Goal: Task Accomplishment & Management: Use online tool/utility

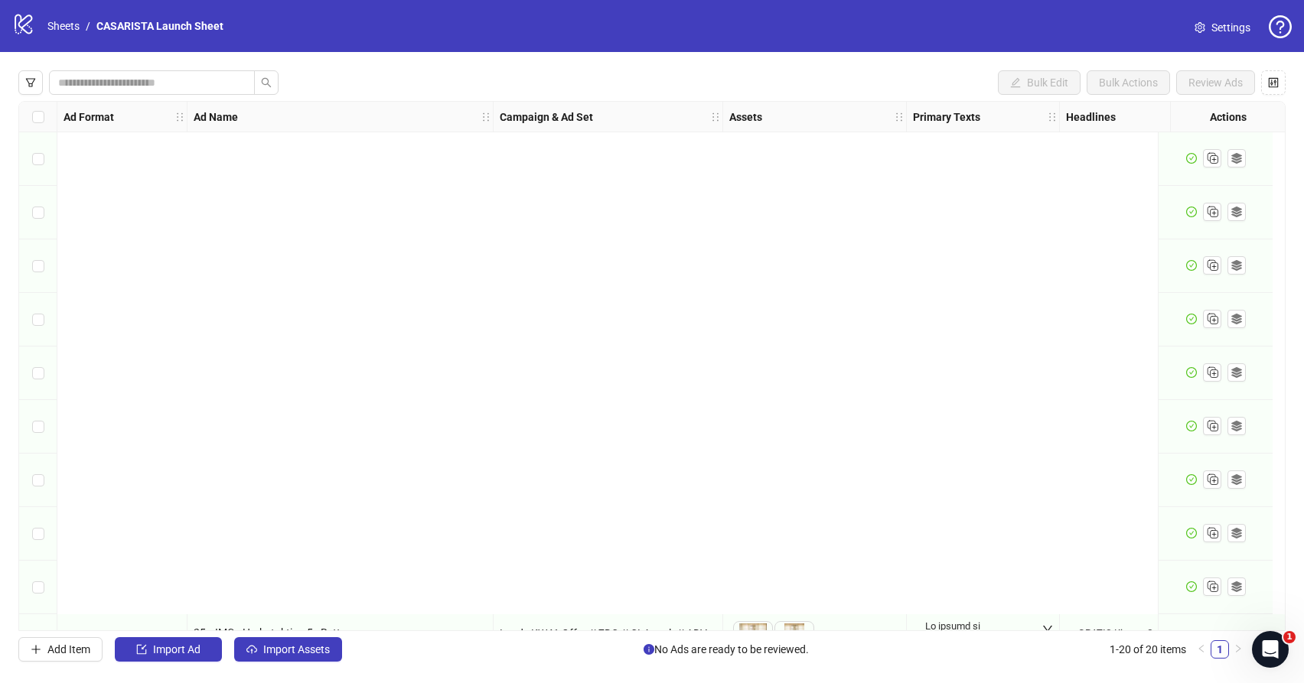
scroll to position [579, 0]
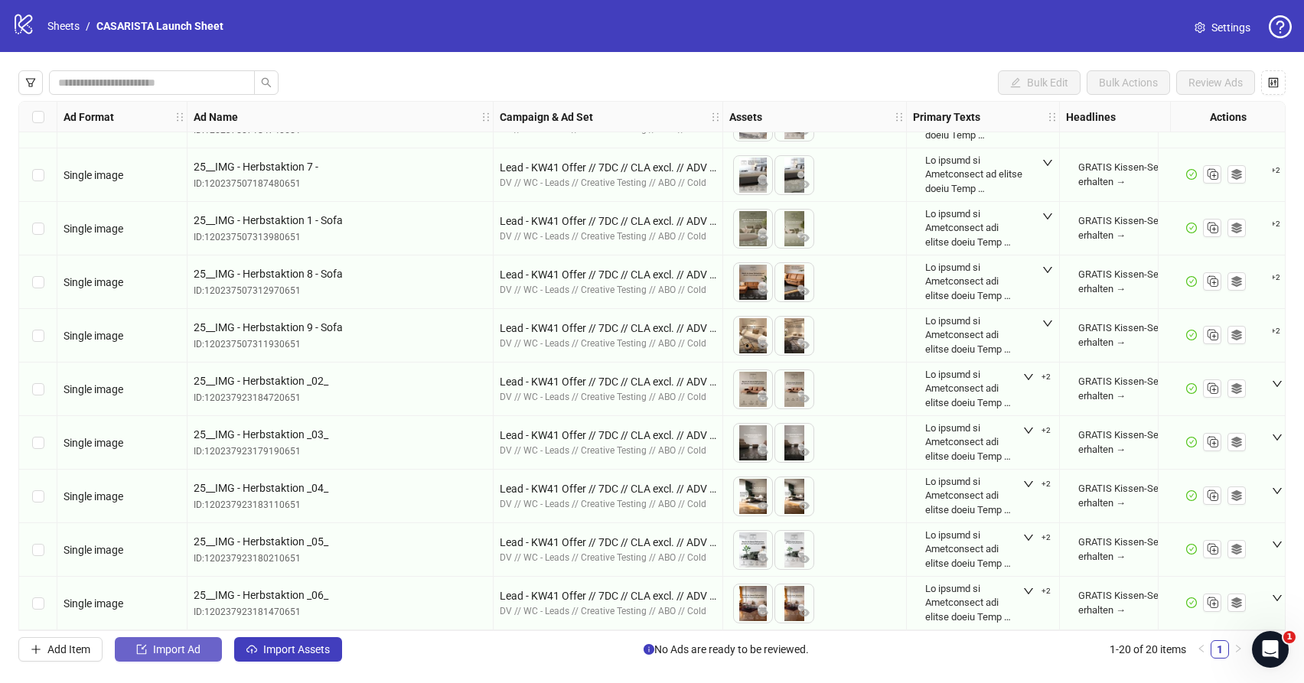
click at [201, 653] on button "Import Ad" at bounding box center [168, 649] width 107 height 24
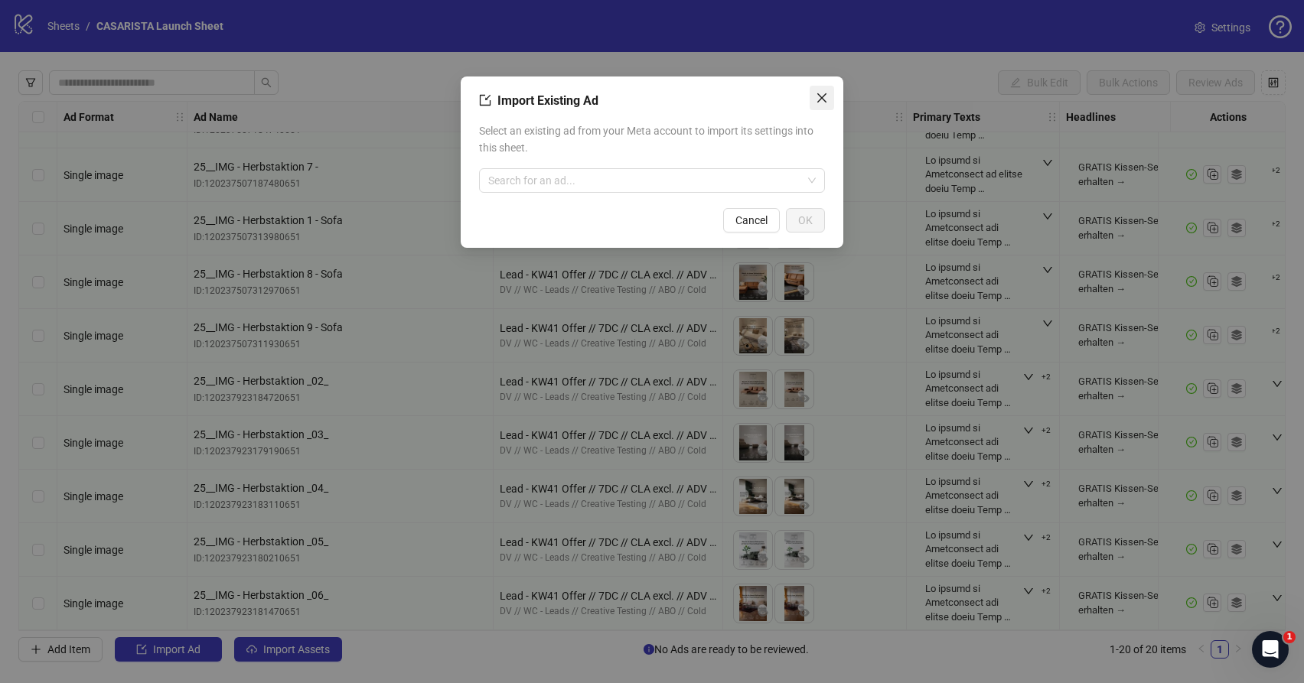
click at [823, 102] on icon "close" at bounding box center [822, 98] width 12 height 12
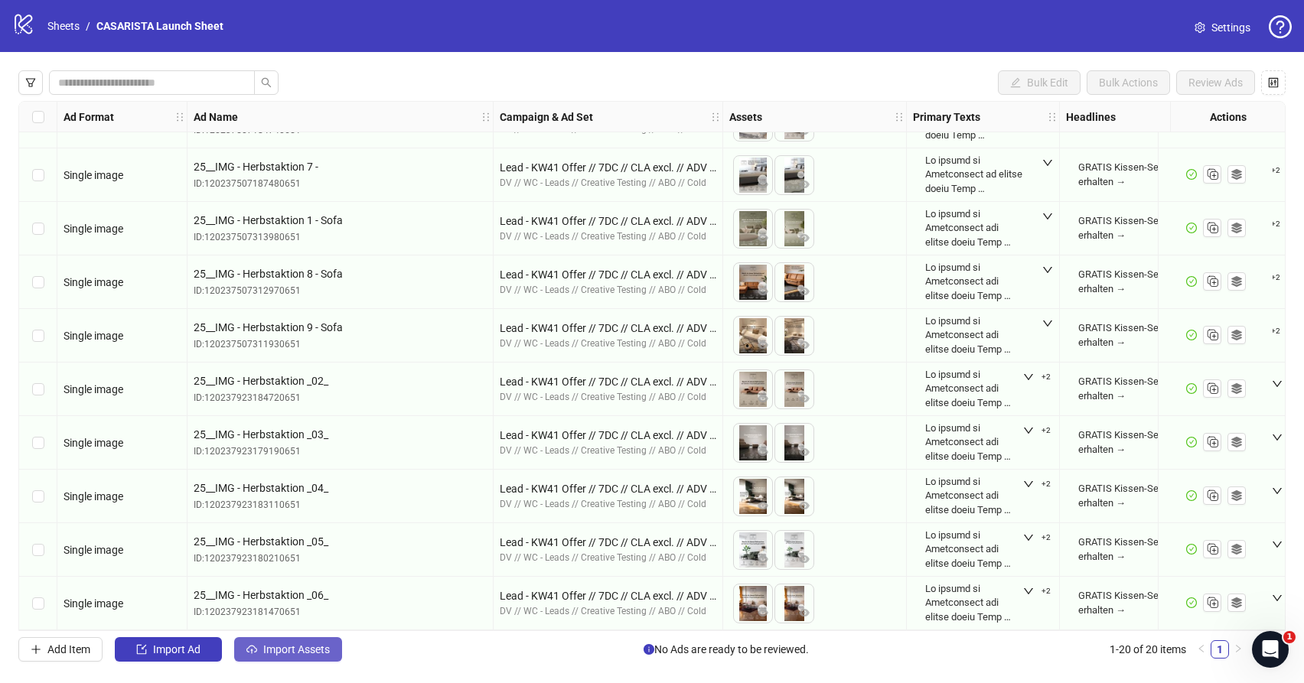
click at [306, 645] on span "Import Assets" at bounding box center [296, 649] width 67 height 12
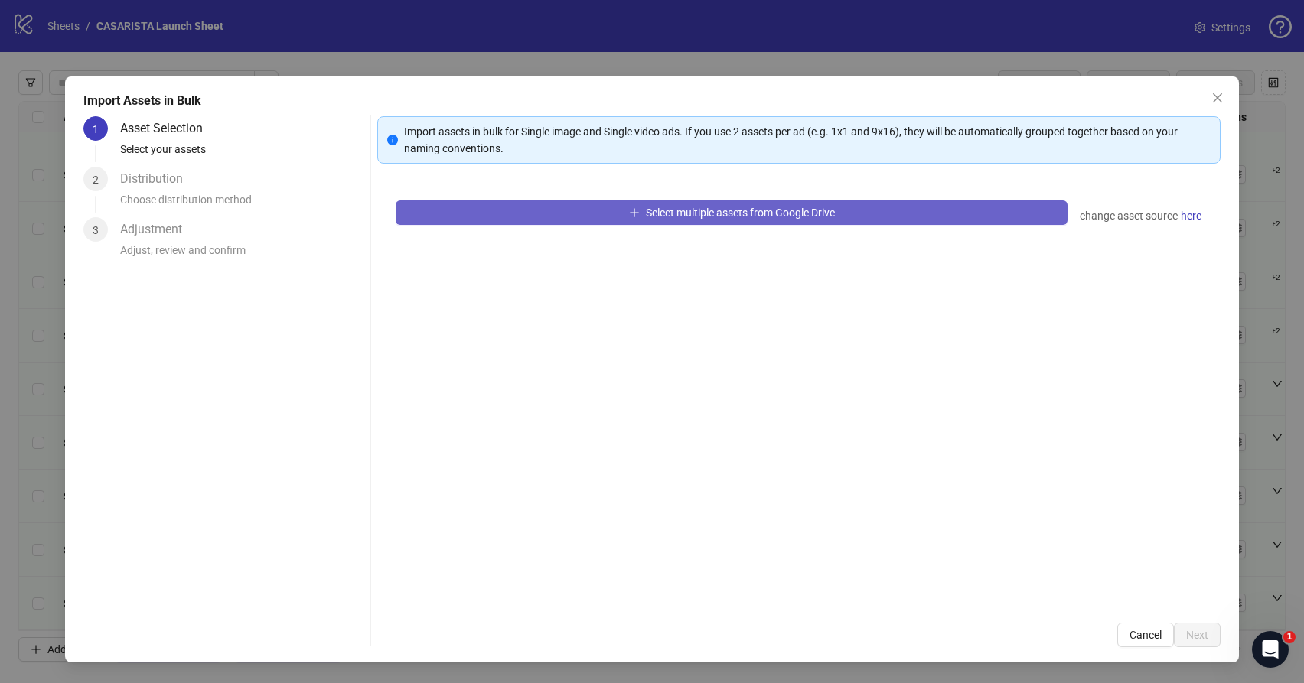
click at [949, 210] on button "Select multiple assets from Google Drive" at bounding box center [731, 212] width 671 height 24
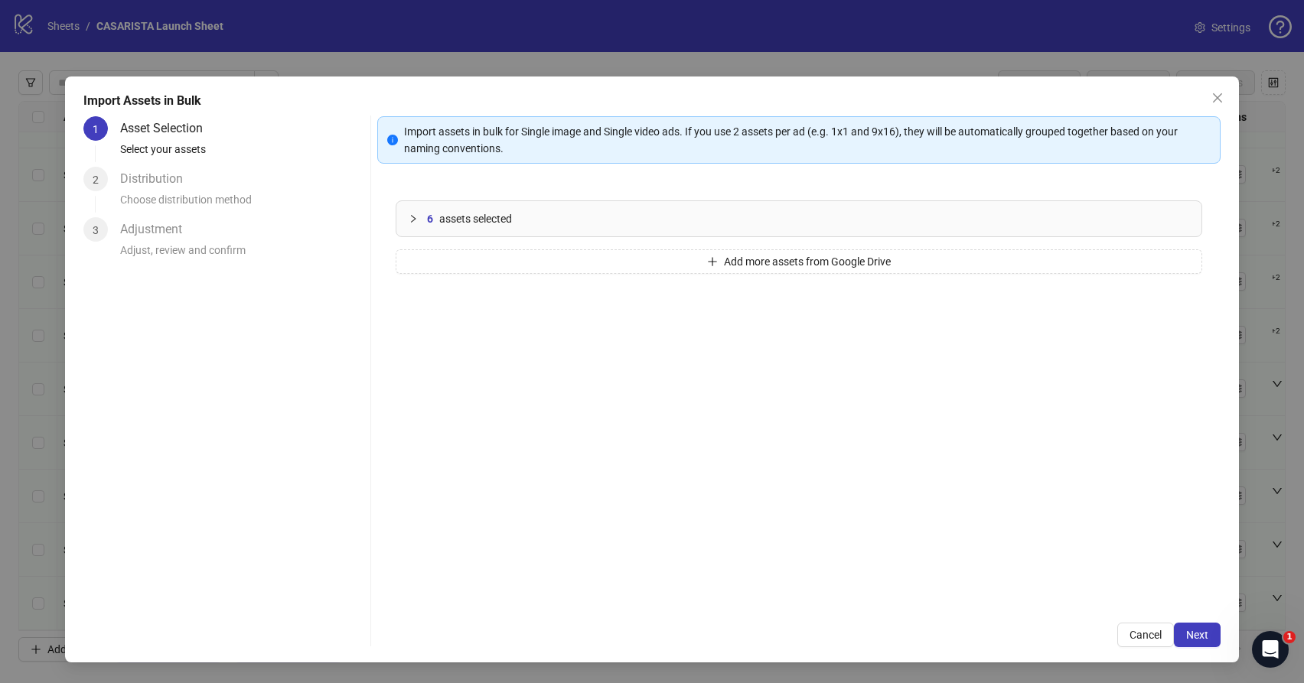
click at [453, 223] on span "assets selected" at bounding box center [475, 218] width 73 height 17
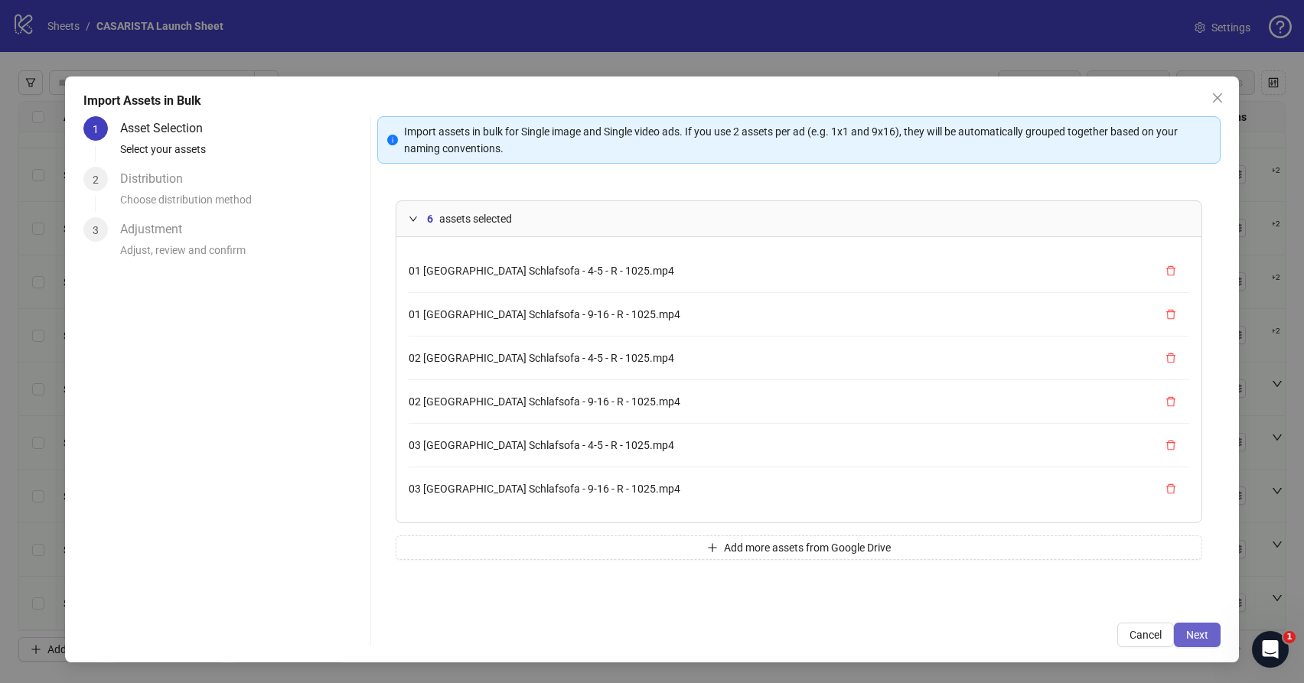
click at [1210, 634] on button "Next" at bounding box center [1197, 635] width 47 height 24
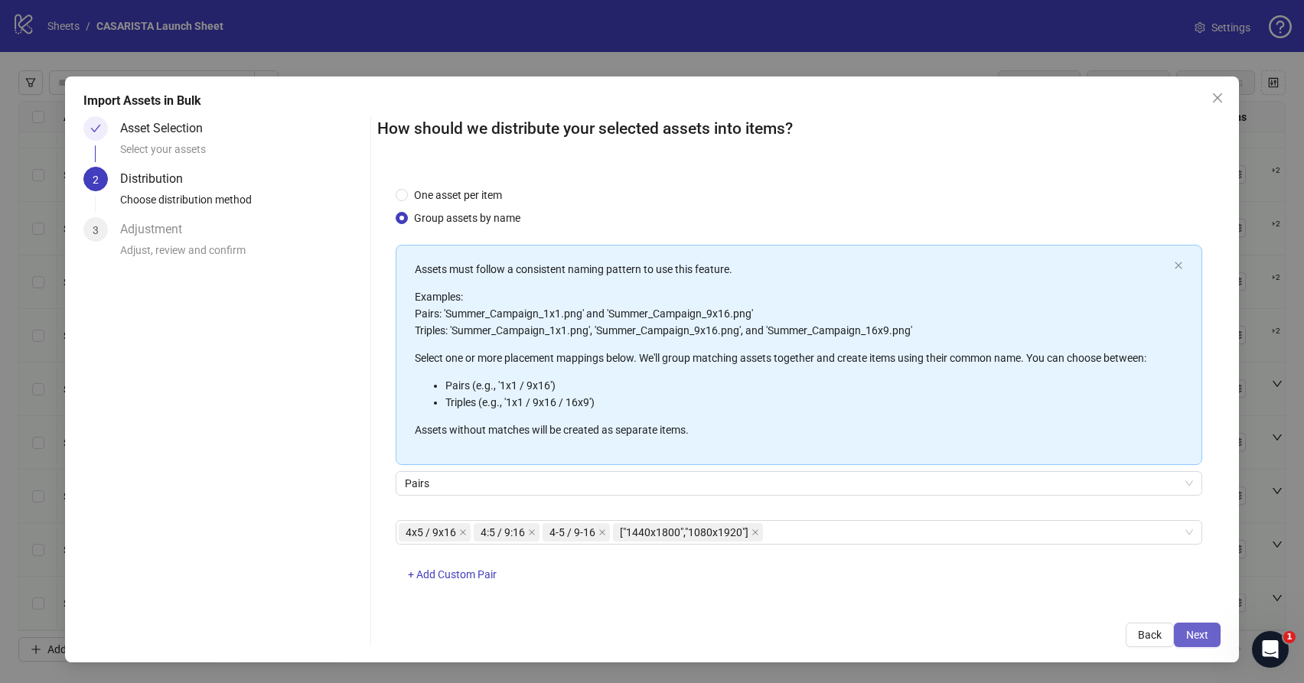
click at [1202, 637] on span "Next" at bounding box center [1197, 635] width 22 height 12
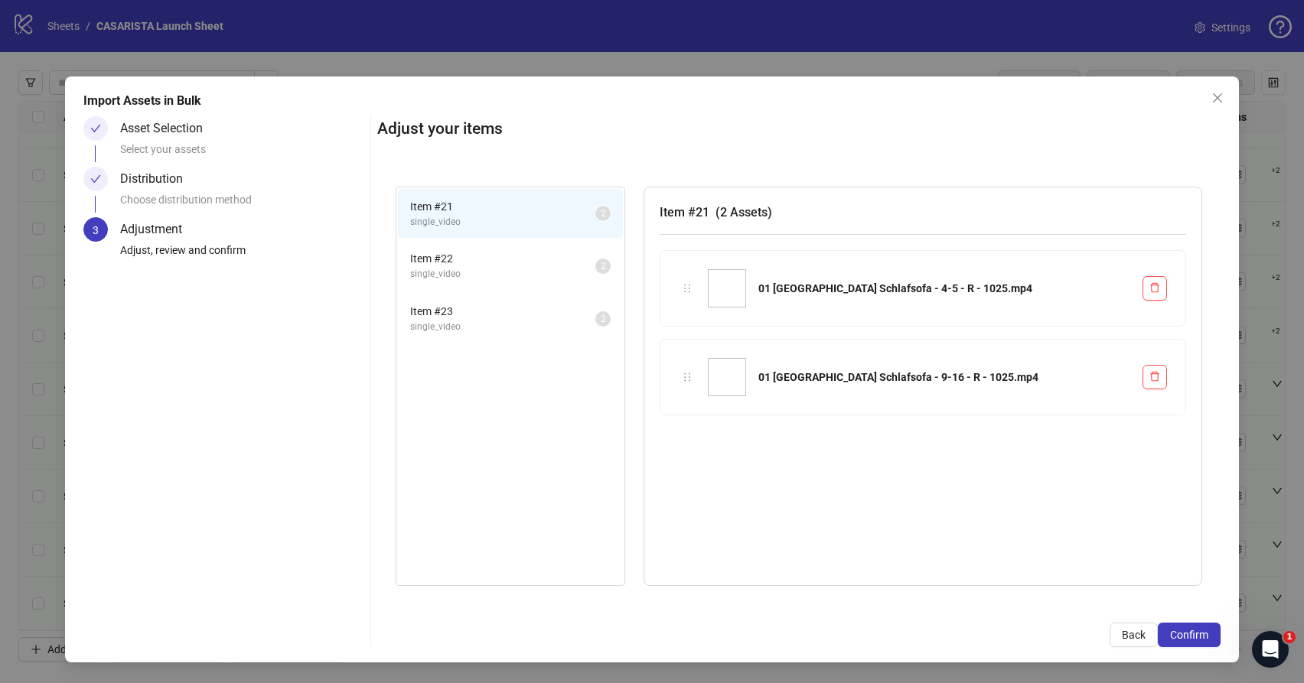
click at [1202, 637] on span "Confirm" at bounding box center [1189, 635] width 38 height 12
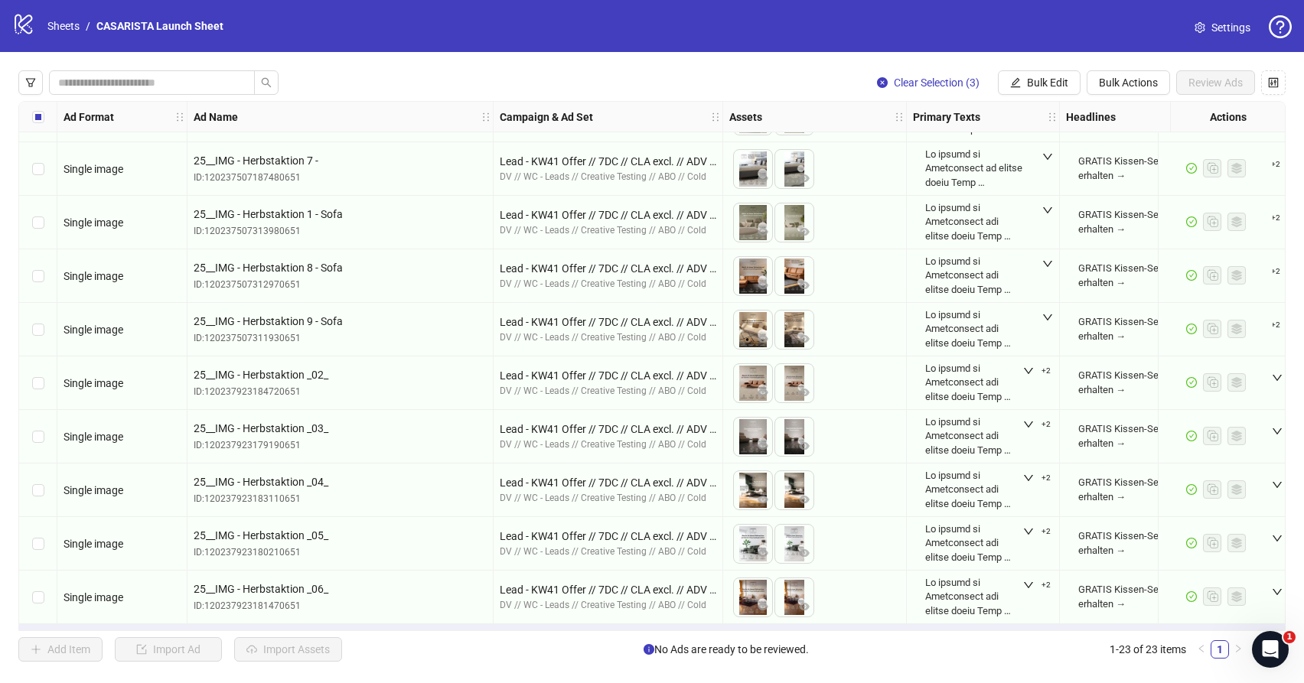
scroll to position [740, 0]
